Goal: Use online tool/utility: Use online tool/utility

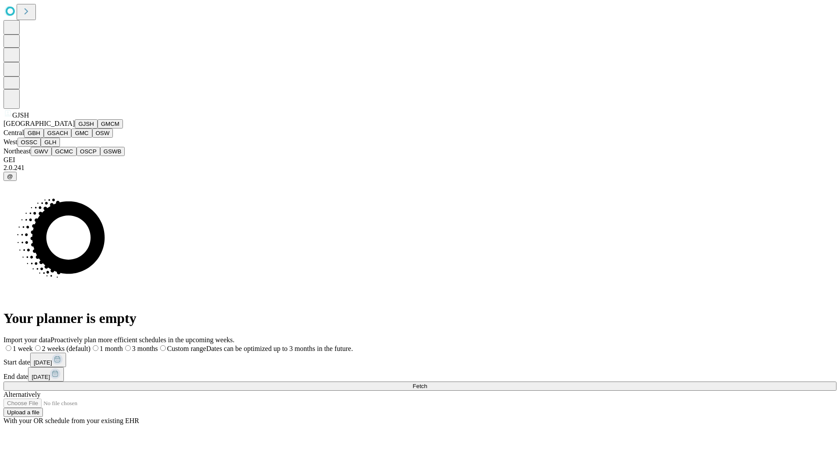
click at [75, 129] on button "GJSH" at bounding box center [86, 123] width 23 height 9
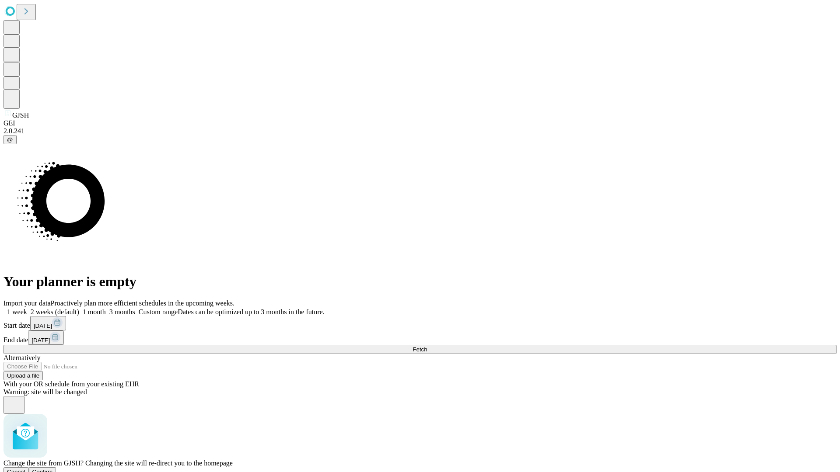
click at [53, 469] on span "Confirm" at bounding box center [42, 472] width 21 height 7
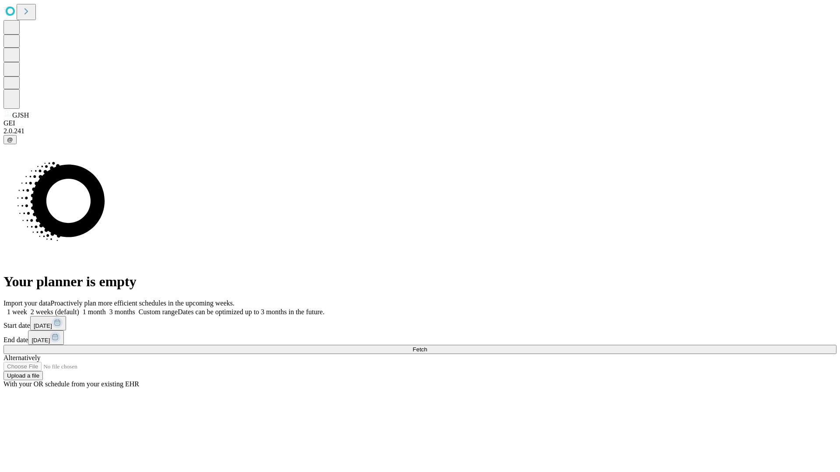
click at [79, 308] on label "2 weeks (default)" at bounding box center [53, 311] width 52 height 7
click at [427, 346] on span "Fetch" at bounding box center [419, 349] width 14 height 7
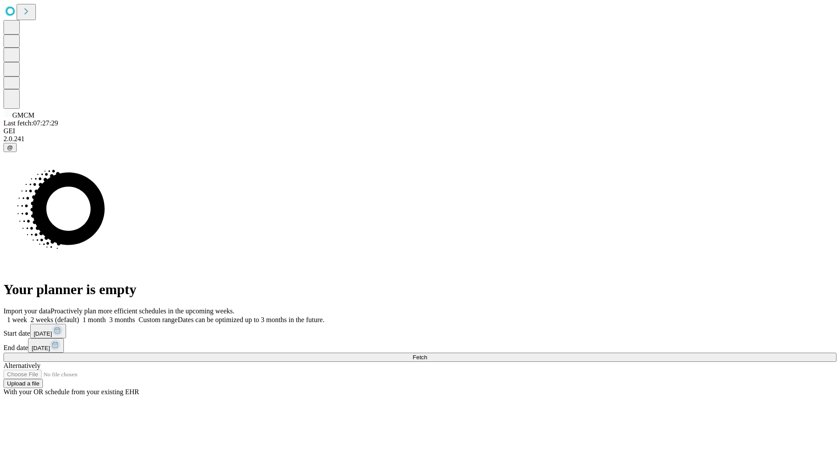
click at [79, 316] on label "2 weeks (default)" at bounding box center [53, 319] width 52 height 7
click at [427, 354] on span "Fetch" at bounding box center [419, 357] width 14 height 7
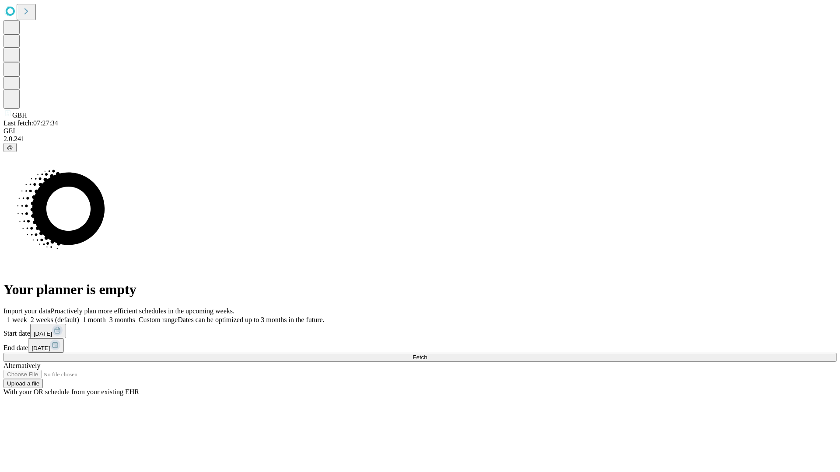
click at [79, 316] on label "2 weeks (default)" at bounding box center [53, 319] width 52 height 7
click at [427, 354] on span "Fetch" at bounding box center [419, 357] width 14 height 7
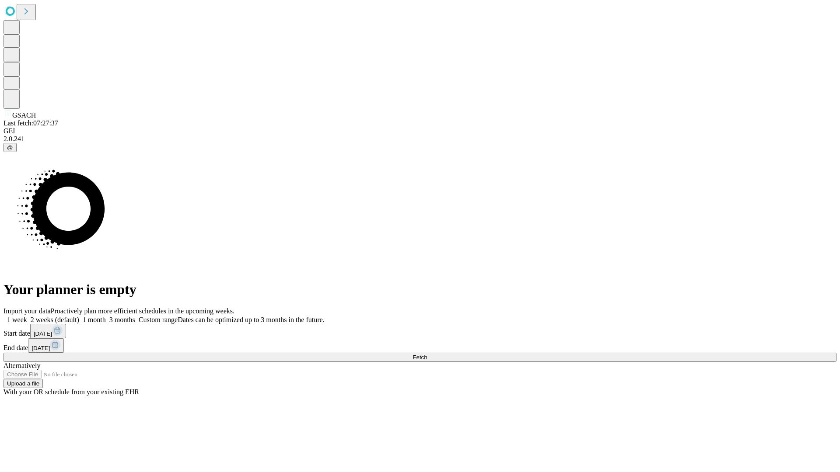
click at [79, 316] on label "2 weeks (default)" at bounding box center [53, 319] width 52 height 7
click at [427, 354] on span "Fetch" at bounding box center [419, 357] width 14 height 7
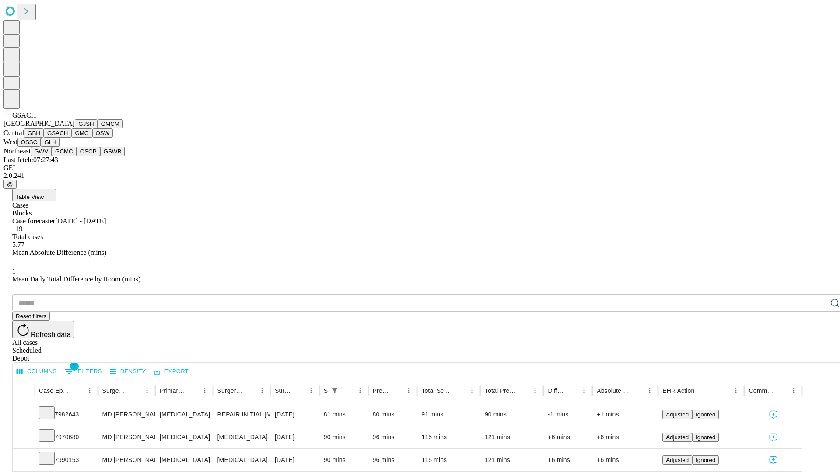
click at [71, 138] on button "GMC" at bounding box center [81, 133] width 21 height 9
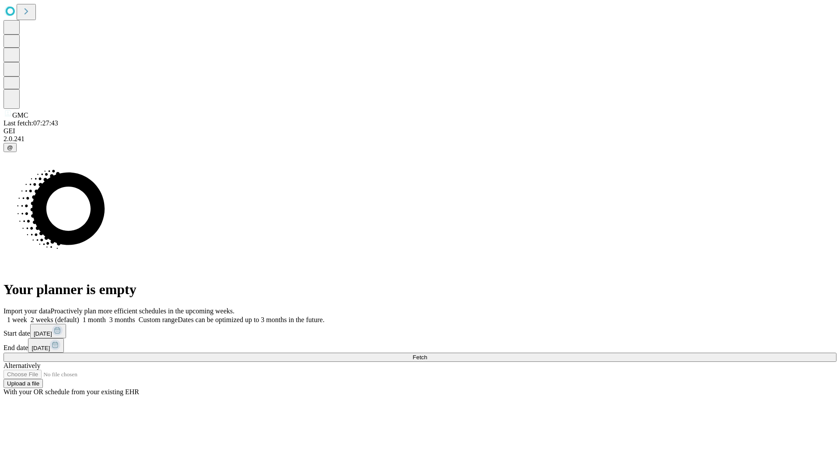
click at [79, 316] on label "2 weeks (default)" at bounding box center [53, 319] width 52 height 7
click at [427, 354] on span "Fetch" at bounding box center [419, 357] width 14 height 7
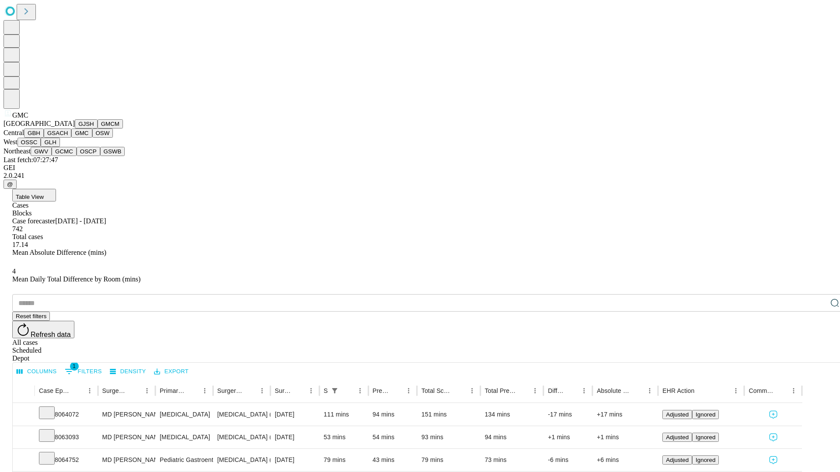
click at [92, 138] on button "OSW" at bounding box center [102, 133] width 21 height 9
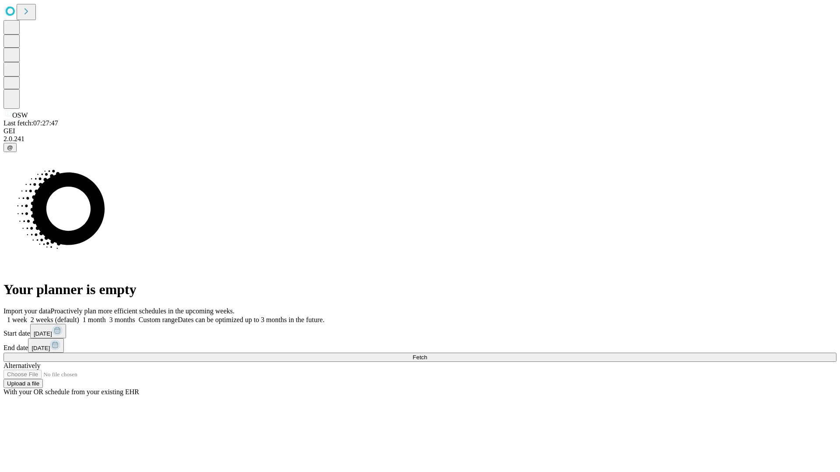
click at [427, 354] on span "Fetch" at bounding box center [419, 357] width 14 height 7
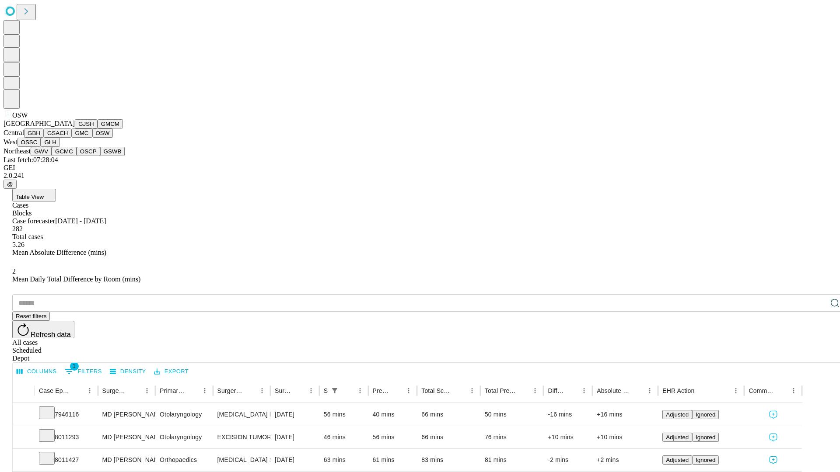
click at [41, 147] on button "OSSC" at bounding box center [29, 142] width 24 height 9
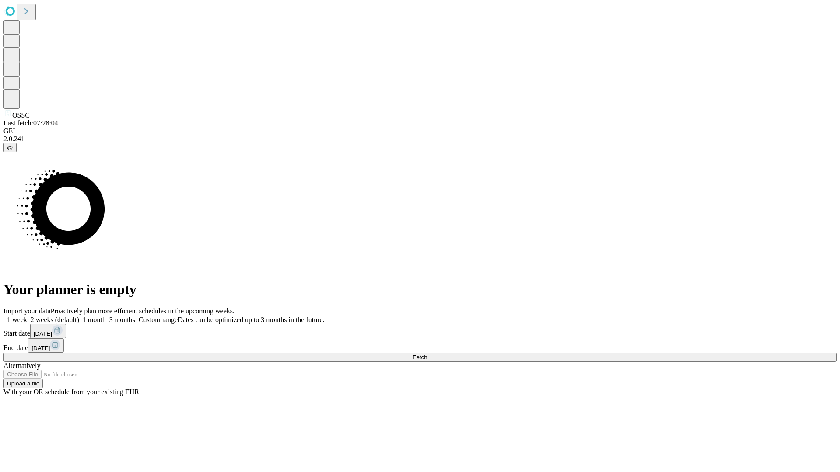
click at [79, 316] on label "2 weeks (default)" at bounding box center [53, 319] width 52 height 7
click at [427, 354] on span "Fetch" at bounding box center [419, 357] width 14 height 7
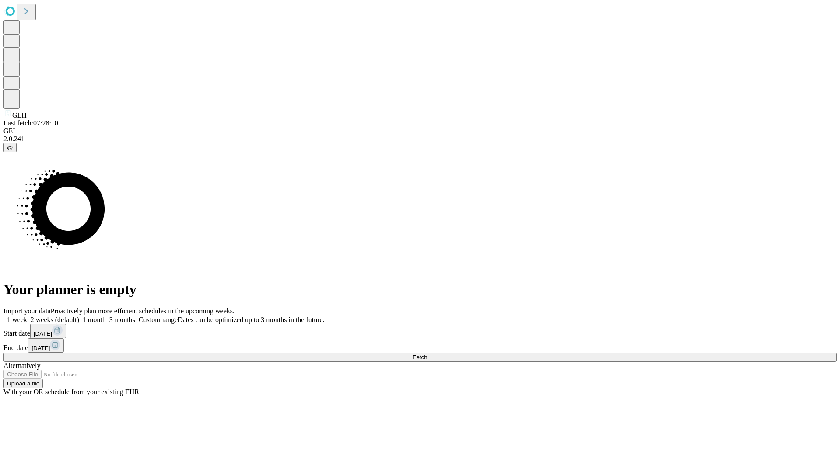
click at [427, 354] on span "Fetch" at bounding box center [419, 357] width 14 height 7
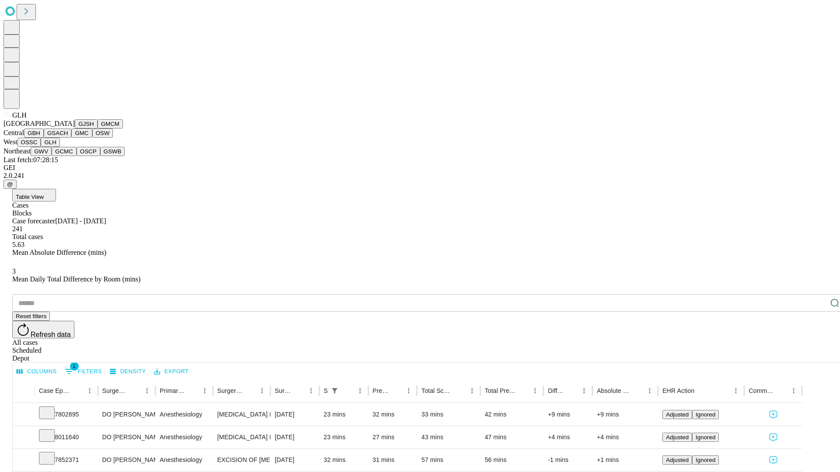
click at [52, 156] on button "GWV" at bounding box center [41, 151] width 21 height 9
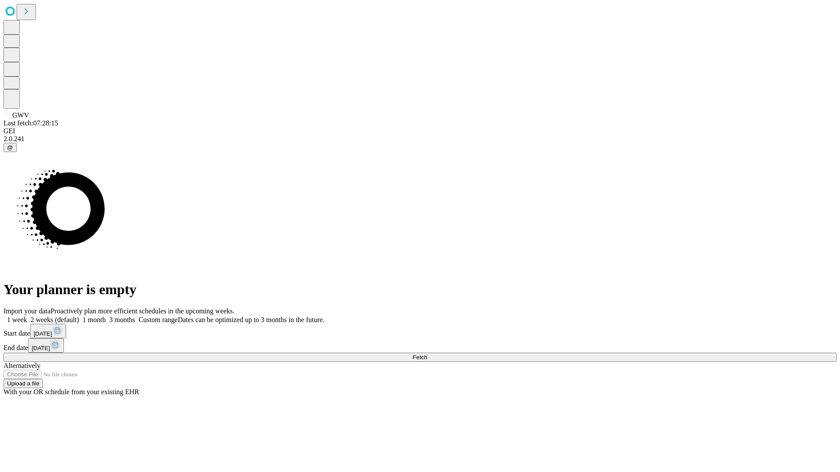
click at [79, 316] on label "2 weeks (default)" at bounding box center [53, 319] width 52 height 7
click at [427, 354] on span "Fetch" at bounding box center [419, 357] width 14 height 7
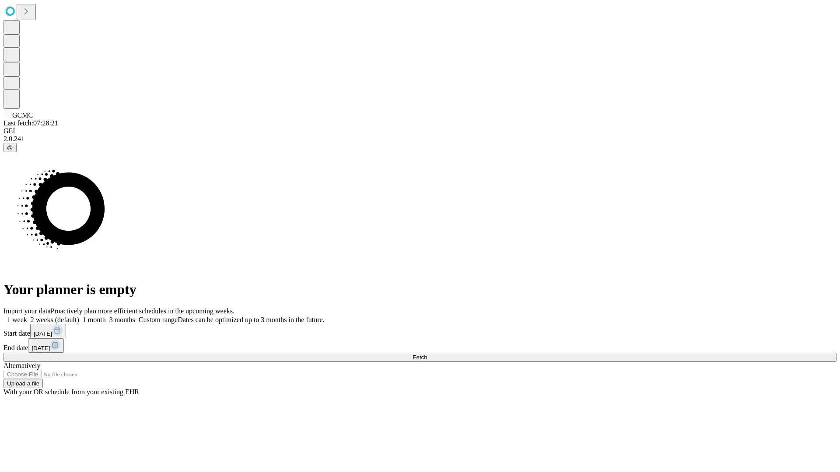
click at [79, 316] on label "2 weeks (default)" at bounding box center [53, 319] width 52 height 7
click at [427, 354] on span "Fetch" at bounding box center [419, 357] width 14 height 7
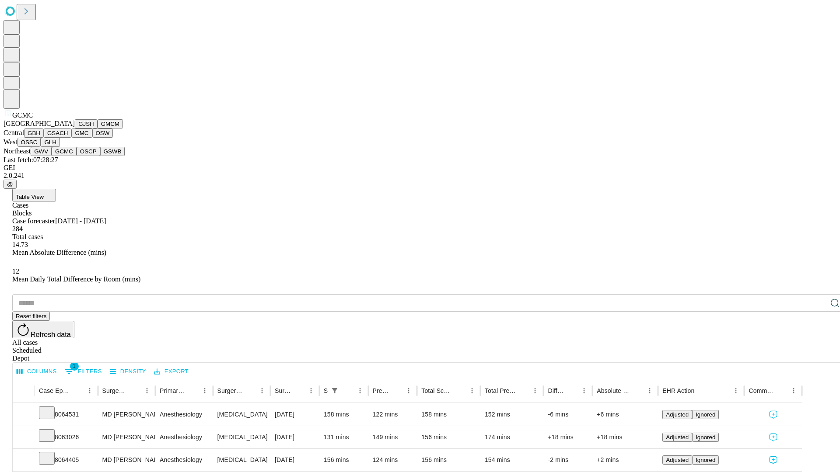
click at [77, 156] on button "OSCP" at bounding box center [89, 151] width 24 height 9
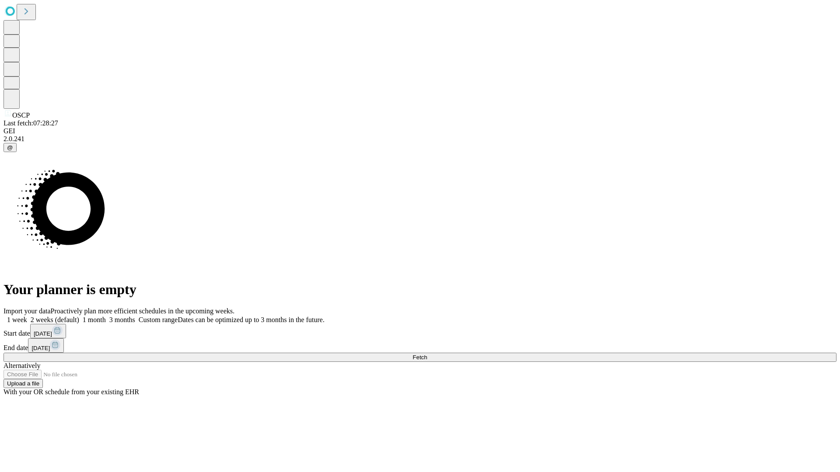
click at [79, 316] on label "2 weeks (default)" at bounding box center [53, 319] width 52 height 7
click at [427, 354] on span "Fetch" at bounding box center [419, 357] width 14 height 7
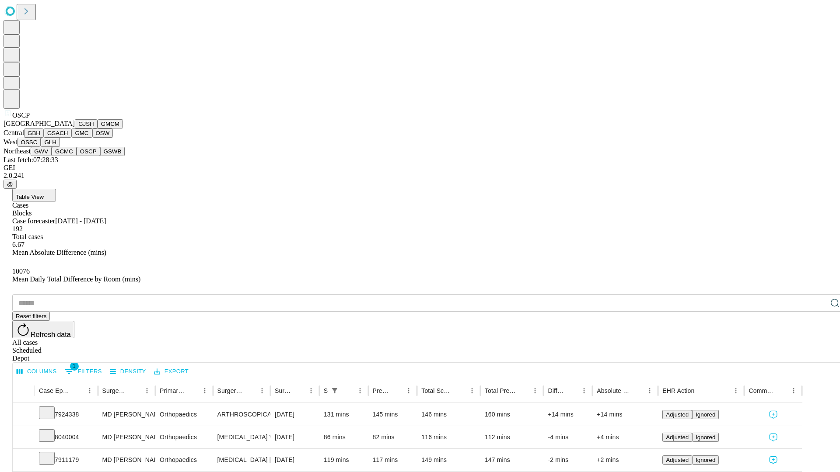
click at [100, 156] on button "GSWB" at bounding box center [112, 151] width 25 height 9
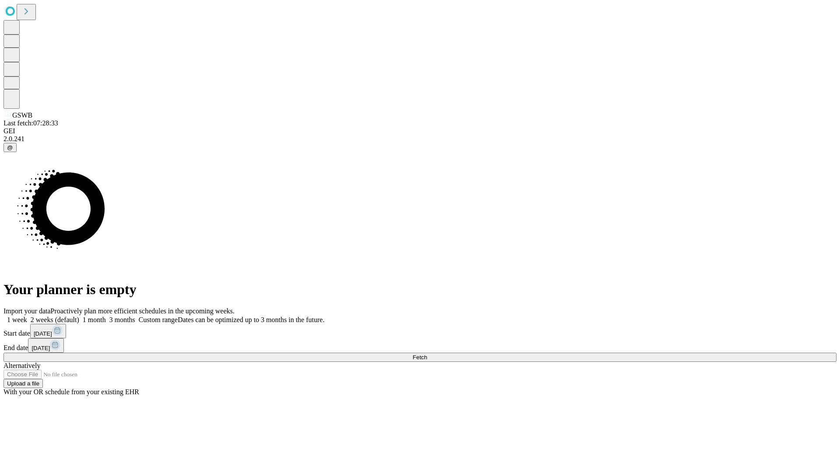
click at [79, 316] on label "2 weeks (default)" at bounding box center [53, 319] width 52 height 7
click at [427, 354] on span "Fetch" at bounding box center [419, 357] width 14 height 7
